Goal: Information Seeking & Learning: Compare options

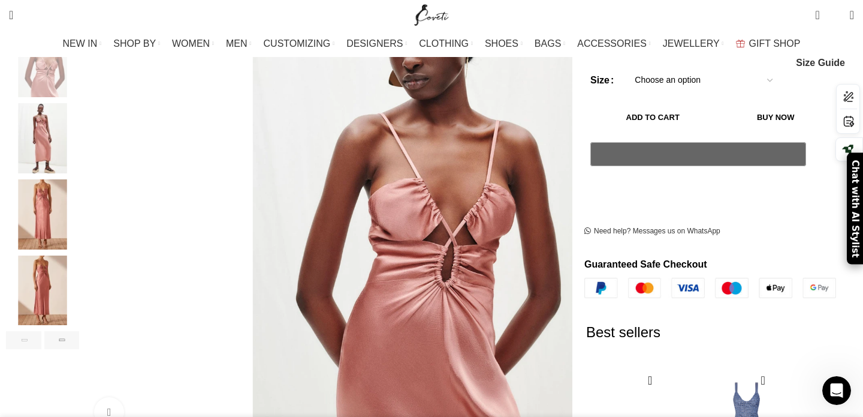
scroll to position [0, 1135]
click at [79, 111] on img "3 / 6" at bounding box center [42, 138] width 73 height 70
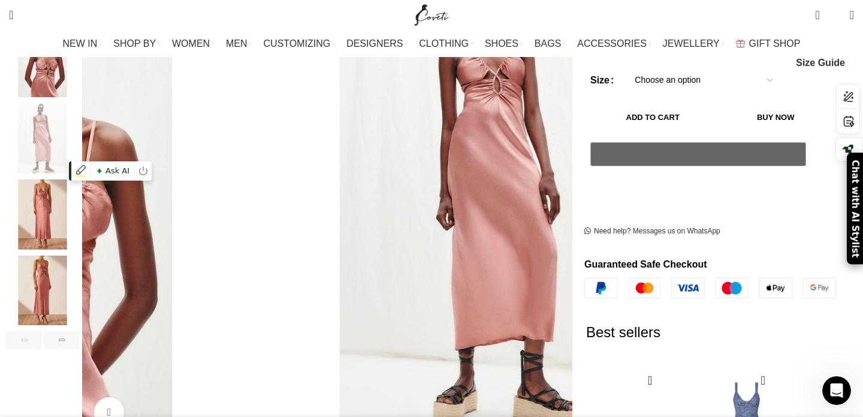
click at [79, 215] on img "4 / 6" at bounding box center [42, 214] width 73 height 70
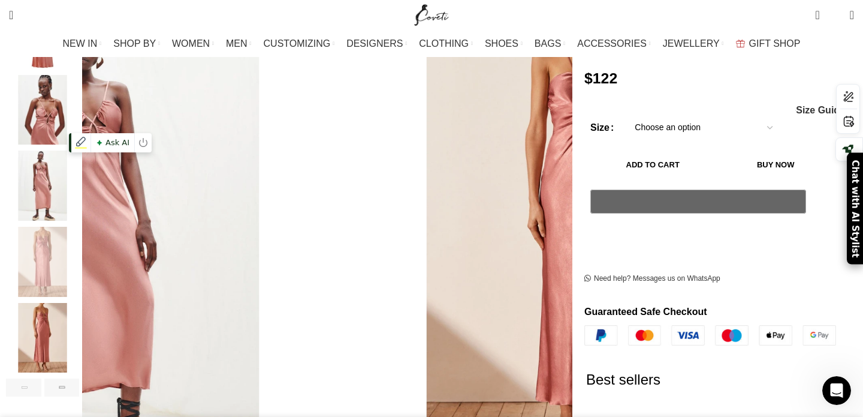
scroll to position [194, 0]
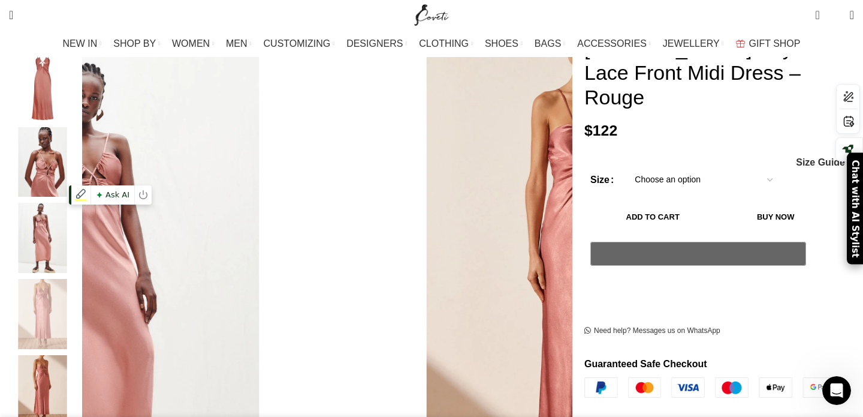
click at [79, 243] on img "3 / 6" at bounding box center [42, 238] width 73 height 70
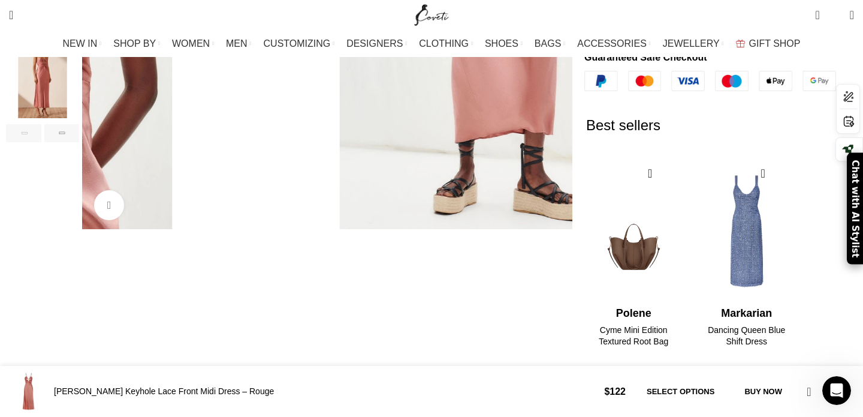
scroll to position [573, 0]
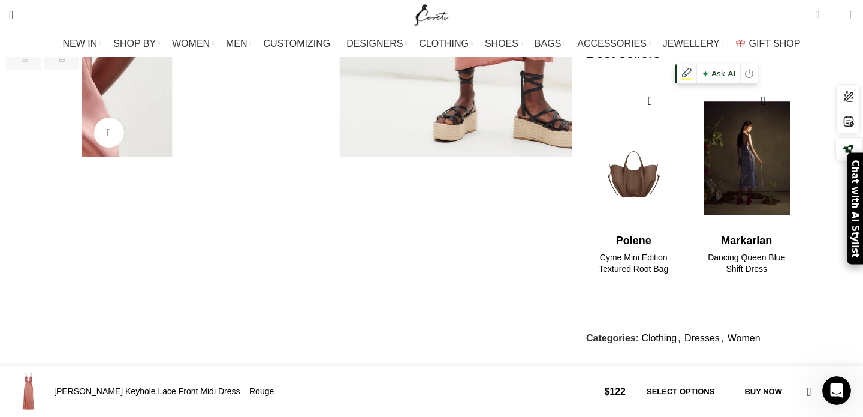
click at [725, 159] on img "2 / 2" at bounding box center [747, 159] width 98 height 148
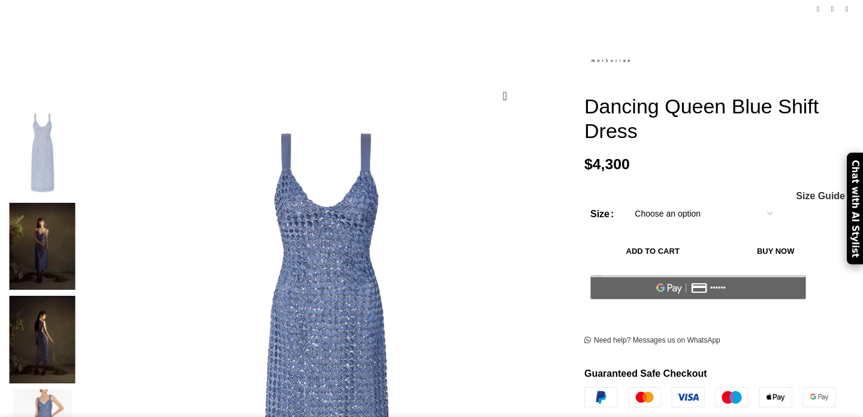
click at [79, 203] on img at bounding box center [42, 247] width 73 height 88
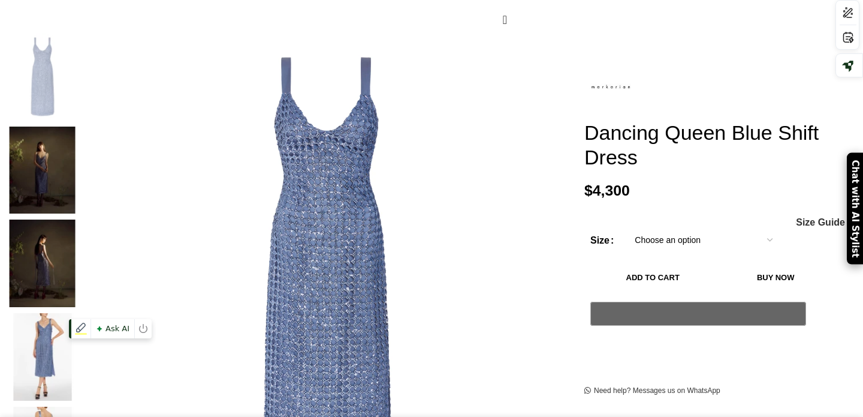
scroll to position [215, 0]
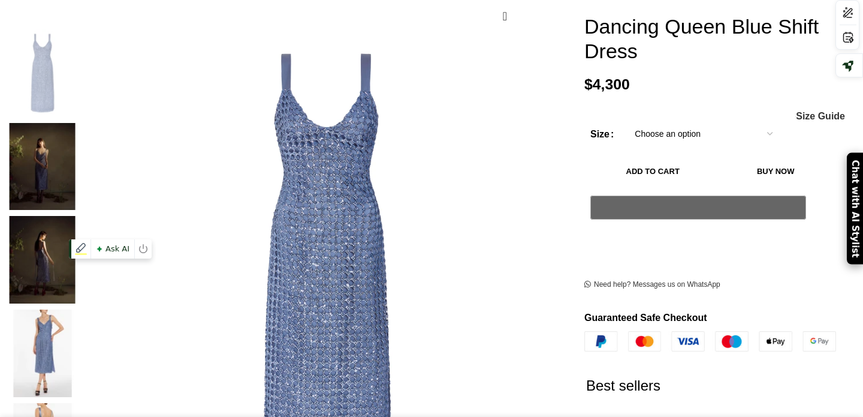
click at [79, 309] on img at bounding box center [42, 353] width 73 height 88
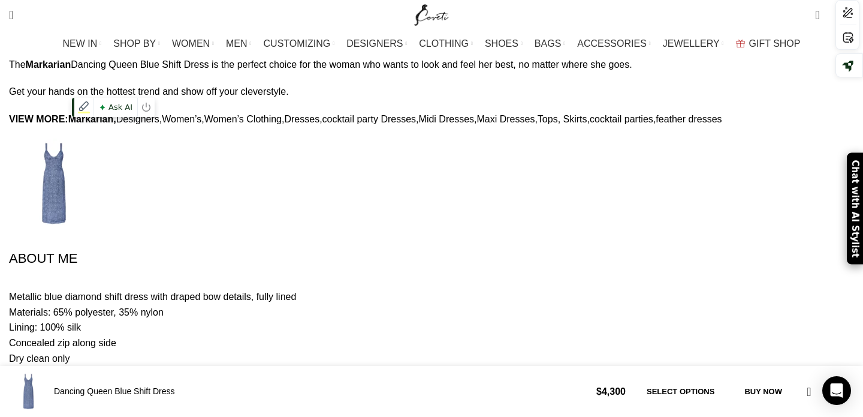
scroll to position [1141, 0]
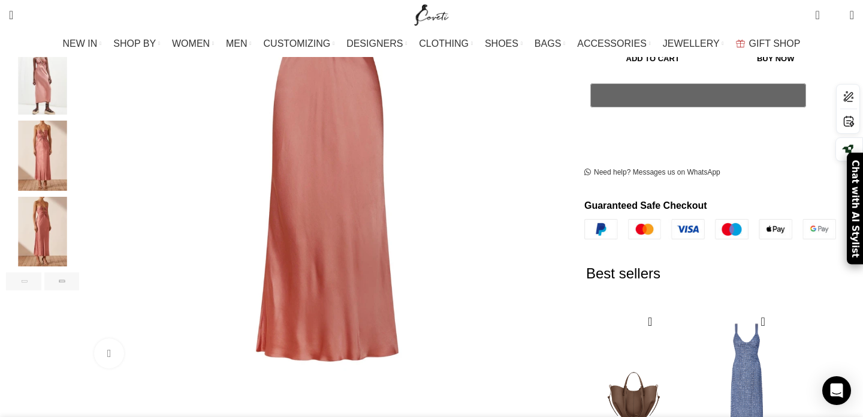
scroll to position [354, 0]
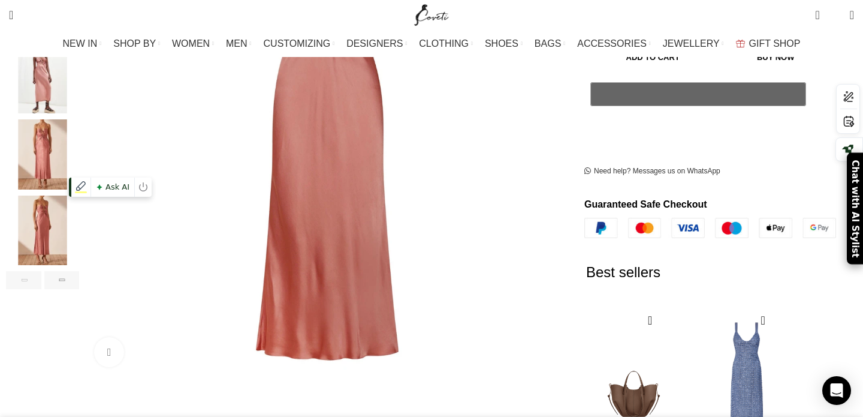
click at [79, 214] on img "5 / 6" at bounding box center [42, 230] width 73 height 70
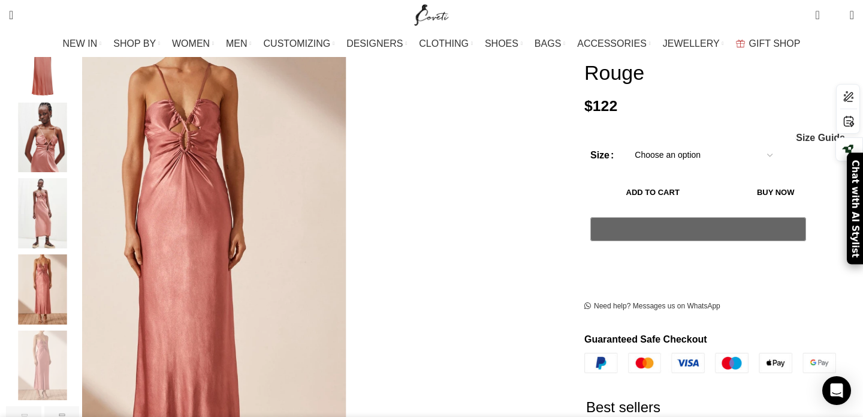
scroll to position [201, 0]
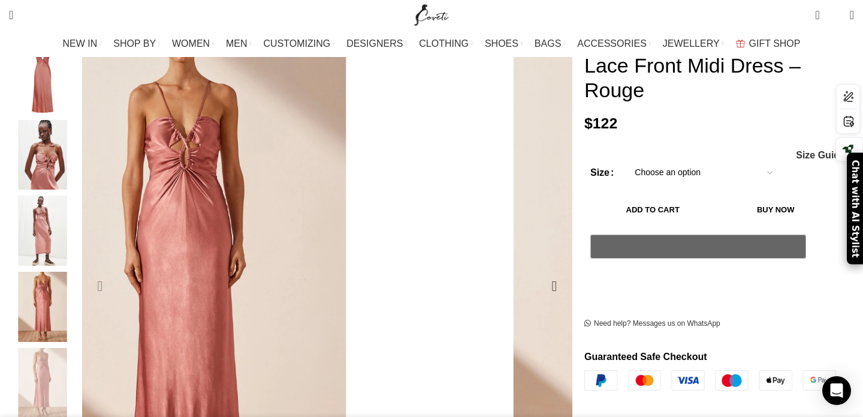
click at [115, 271] on div "Previous slide" at bounding box center [100, 286] width 30 height 30
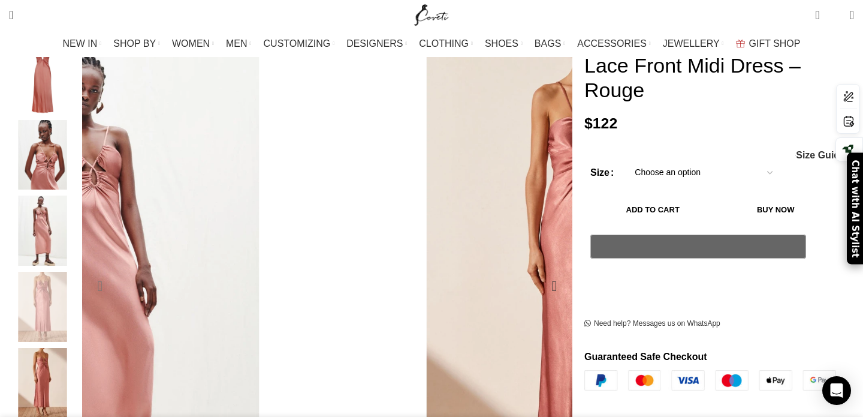
click at [115, 271] on div "Previous slide" at bounding box center [100, 286] width 30 height 30
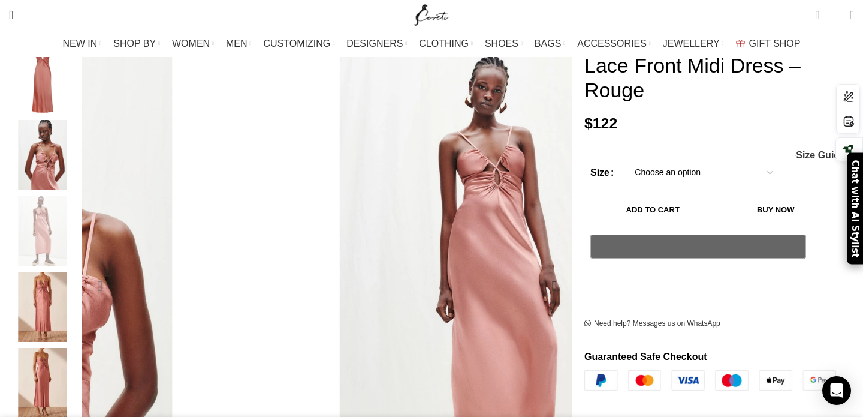
click at [115, 271] on div "Previous slide" at bounding box center [100, 286] width 30 height 30
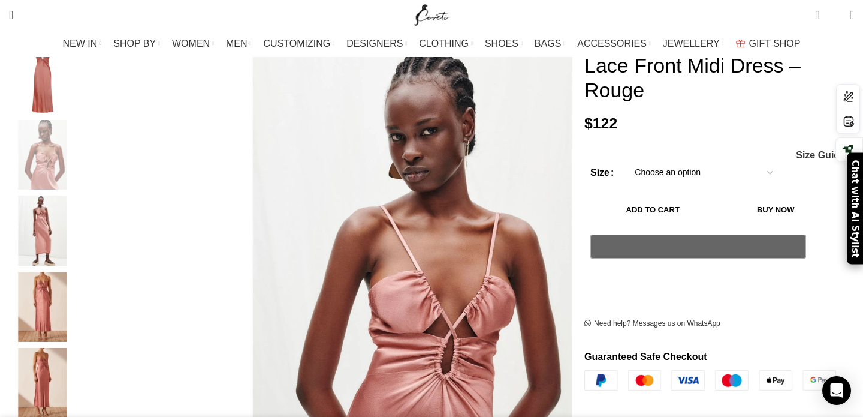
scroll to position [0, 631]
